Goal: Task Accomplishment & Management: Complete application form

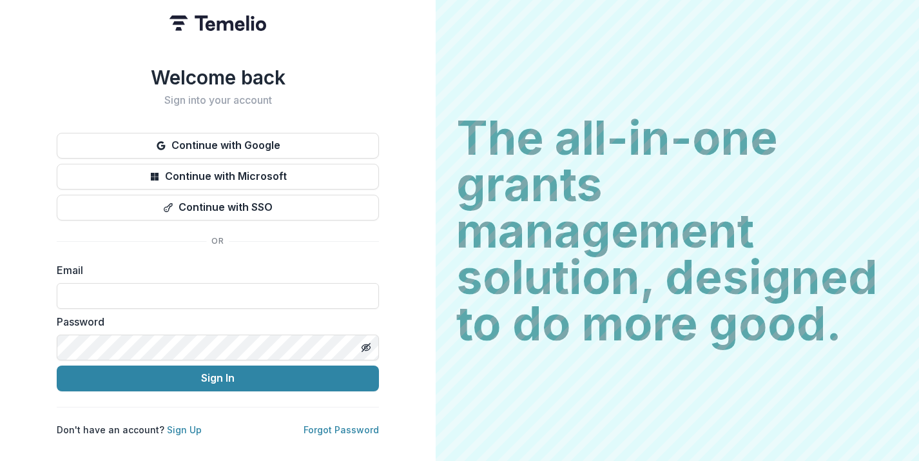
click at [150, 277] on div "Email" at bounding box center [218, 285] width 322 height 46
click at [151, 283] on input at bounding box center [218, 296] width 322 height 26
type input "**********"
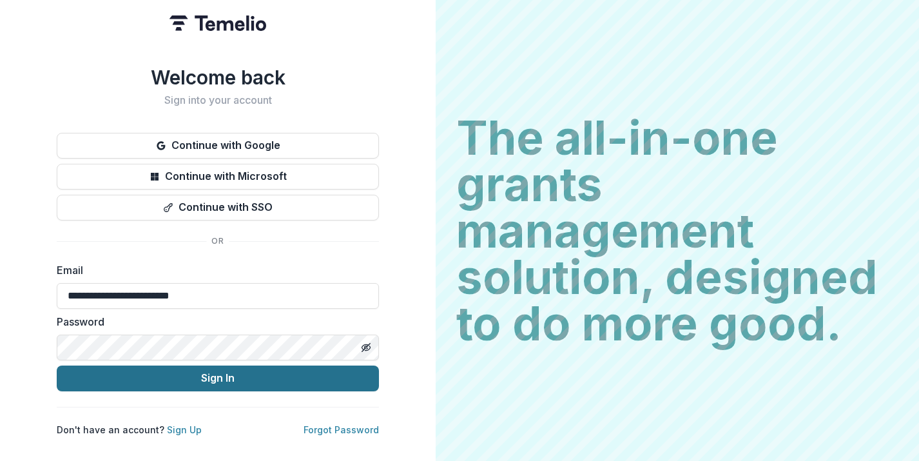
click at [203, 373] on button "Sign In" at bounding box center [218, 379] width 322 height 26
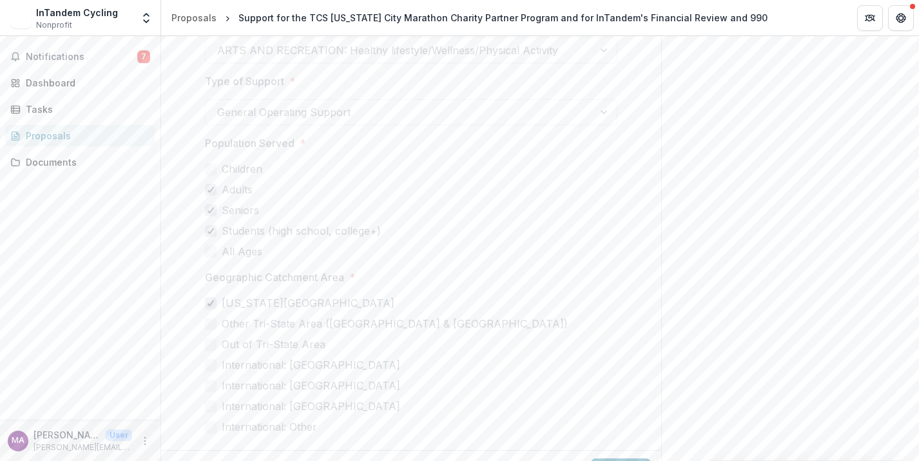
scroll to position [2944, 0]
click at [603, 437] on button "Next" at bounding box center [621, 450] width 60 height 26
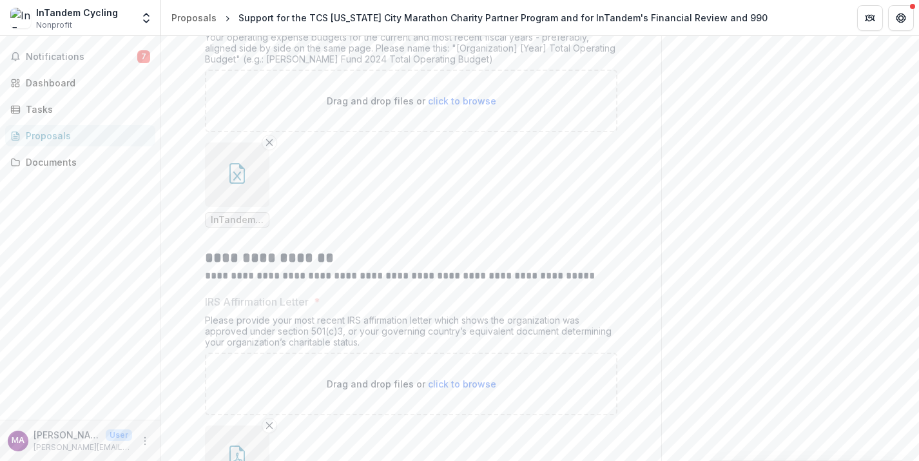
scroll to position [2431, 0]
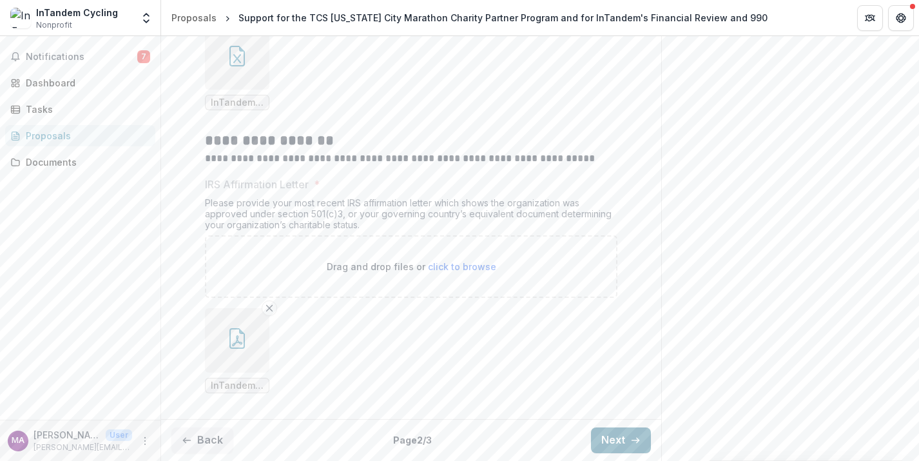
click at [609, 438] on button "Next" at bounding box center [621, 440] width 60 height 26
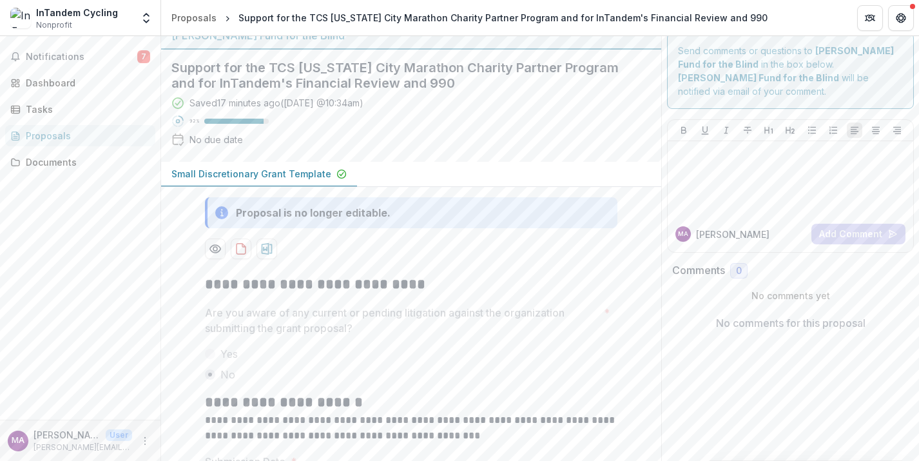
scroll to position [115, 0]
